Goal: Task Accomplishment & Management: Complete application form

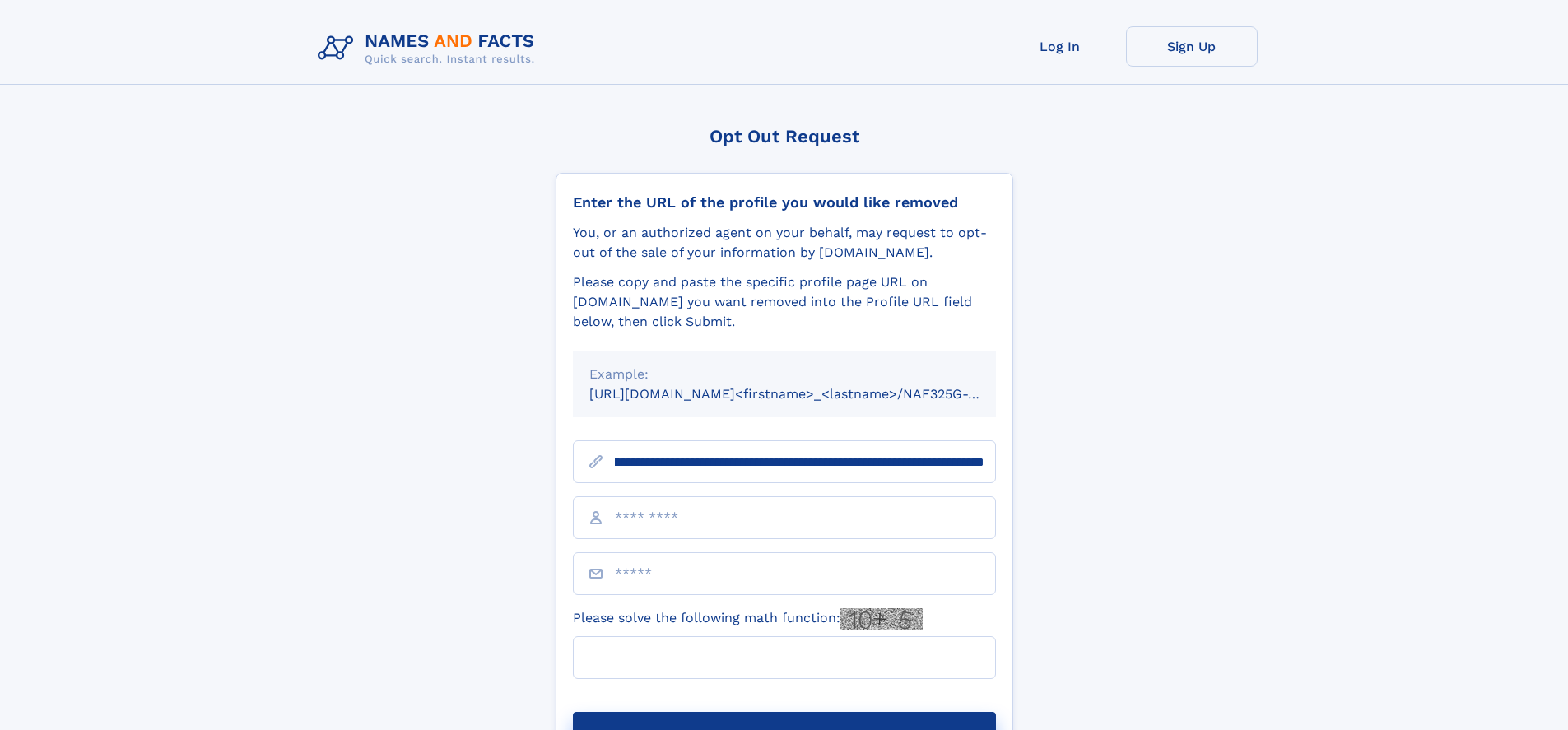
scroll to position [0, 174]
type input "**********"
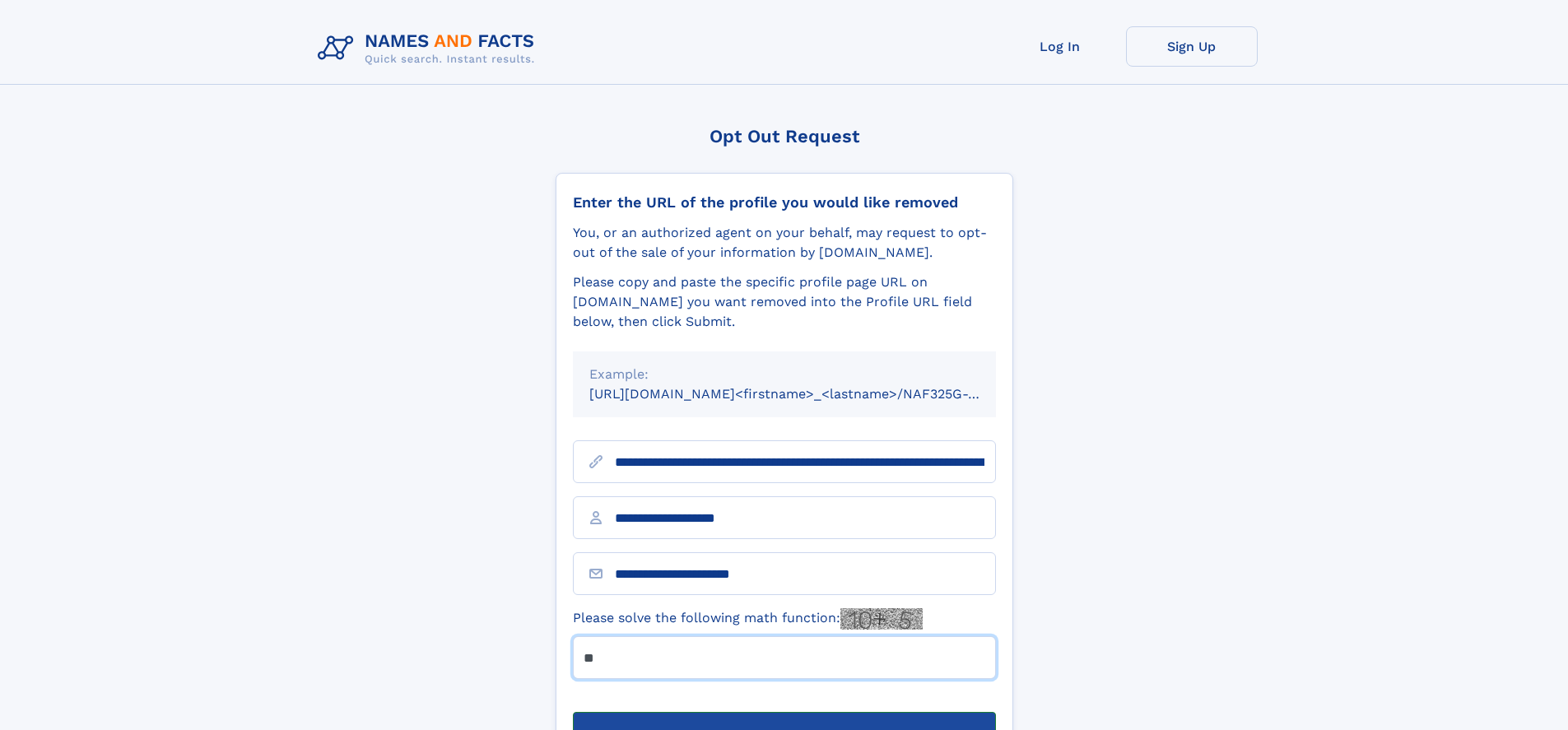
type input "**"
click at [784, 712] on button "Submit Opt Out Request" at bounding box center [784, 739] width 423 height 53
